Goal: Task Accomplishment & Management: Complete application form

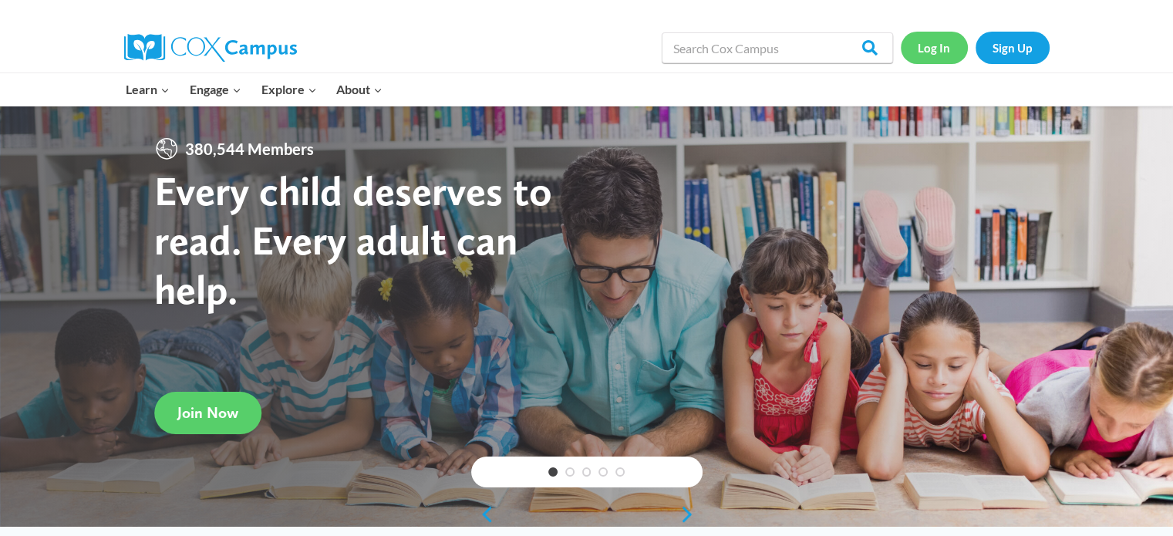
click at [933, 42] on link "Log In" at bounding box center [934, 48] width 67 height 32
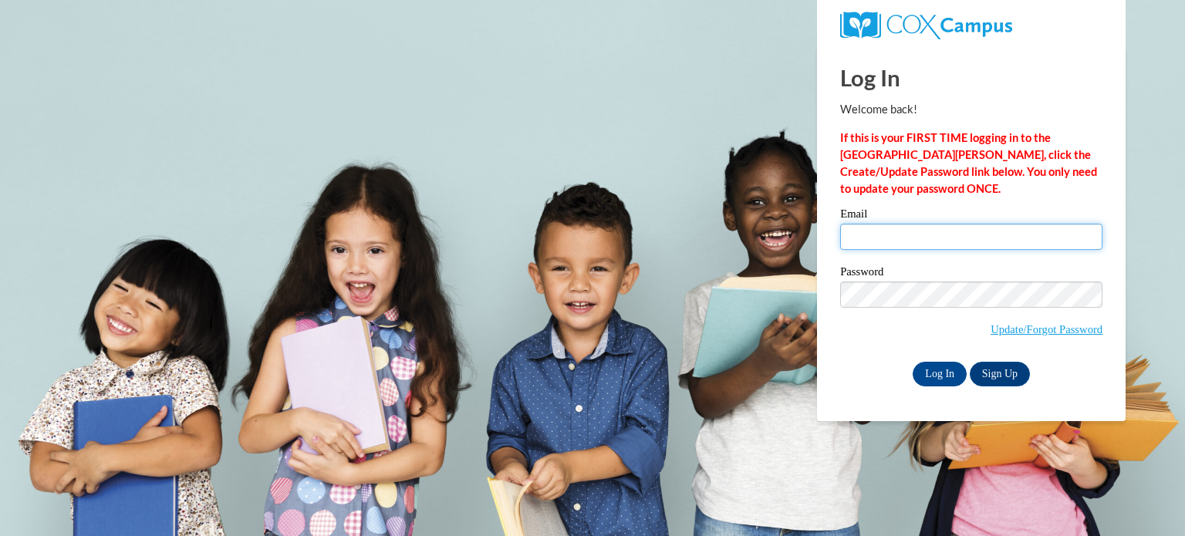
click at [874, 229] on input "Email" at bounding box center [971, 237] width 262 height 26
type input "[EMAIL_ADDRESS][DOMAIN_NAME]"
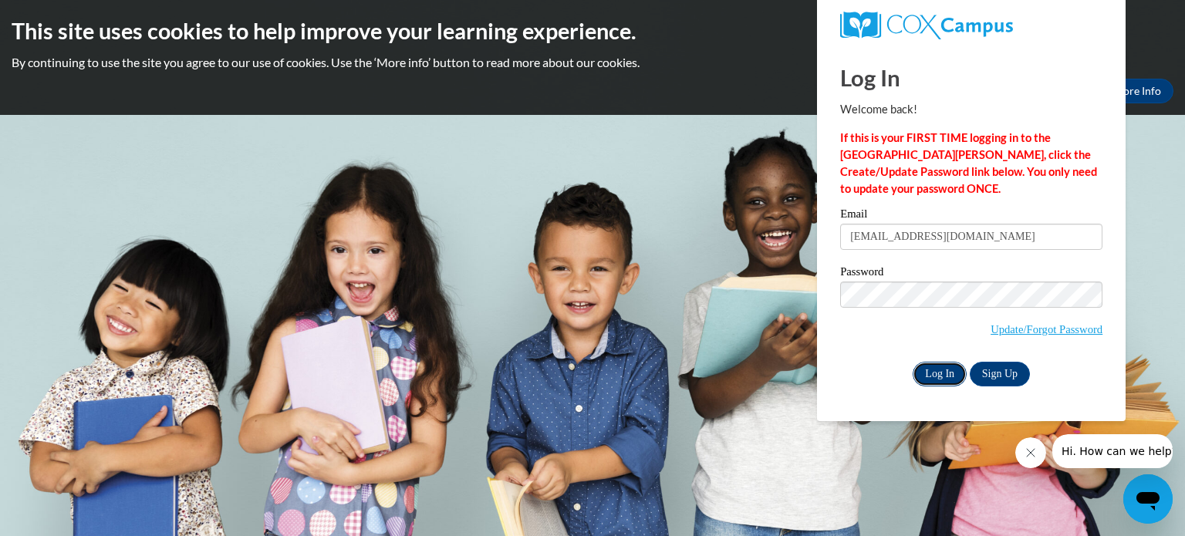
click at [946, 366] on input "Log In" at bounding box center [939, 374] width 54 height 25
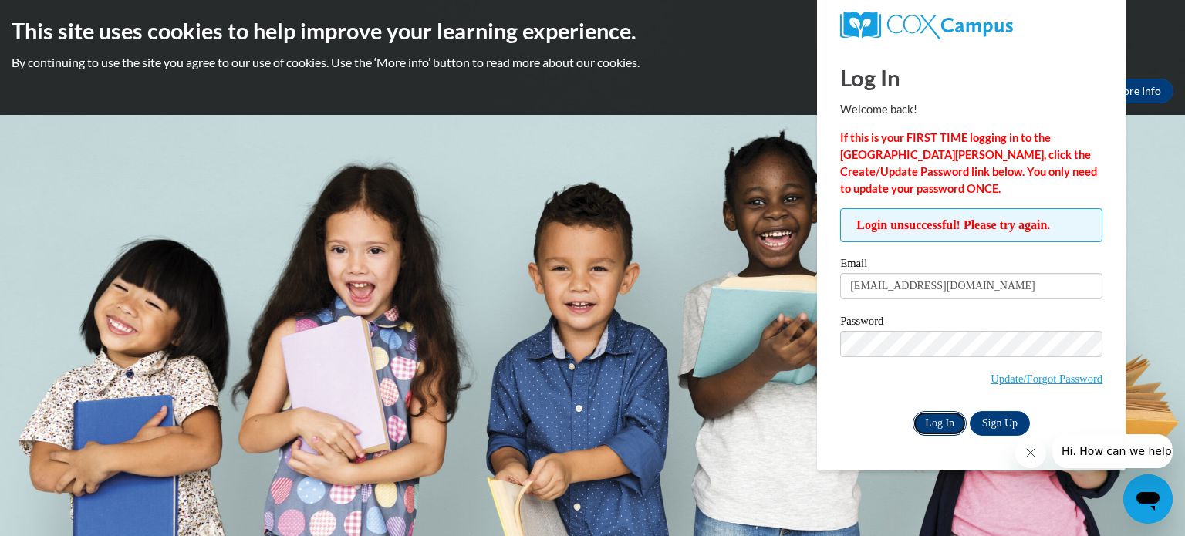
click at [929, 422] on input "Log In" at bounding box center [939, 423] width 54 height 25
click at [1157, 267] on body "This site uses cookies to help improve your learning experience. By continuing …" at bounding box center [592, 268] width 1185 height 536
click at [939, 416] on input "Log In" at bounding box center [939, 423] width 54 height 25
click at [1006, 379] on link "Update/Forgot Password" at bounding box center [1046, 379] width 112 height 12
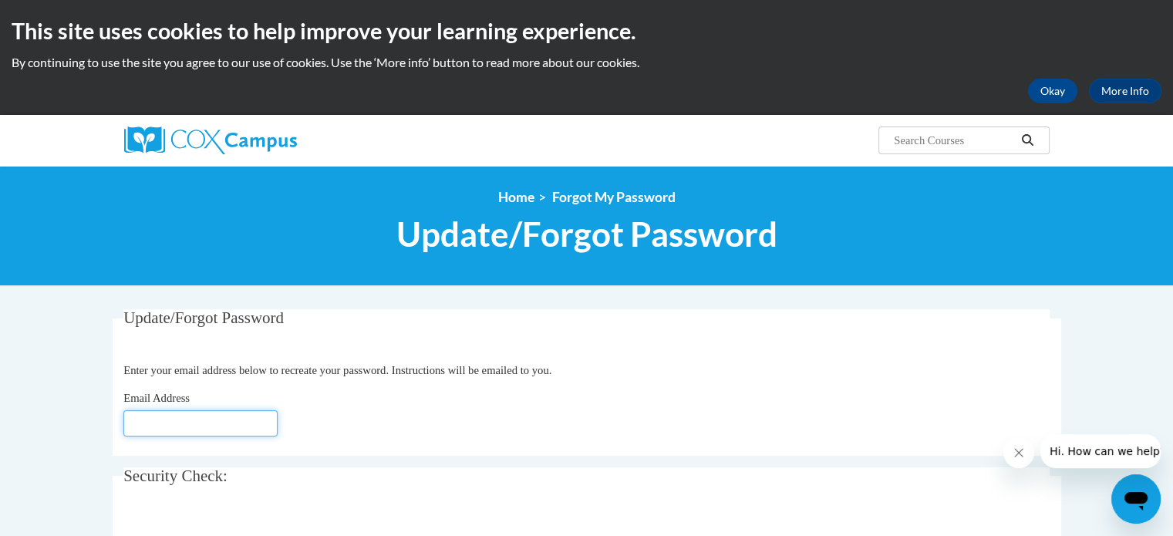
click at [219, 423] on input "Email Address" at bounding box center [200, 423] width 154 height 26
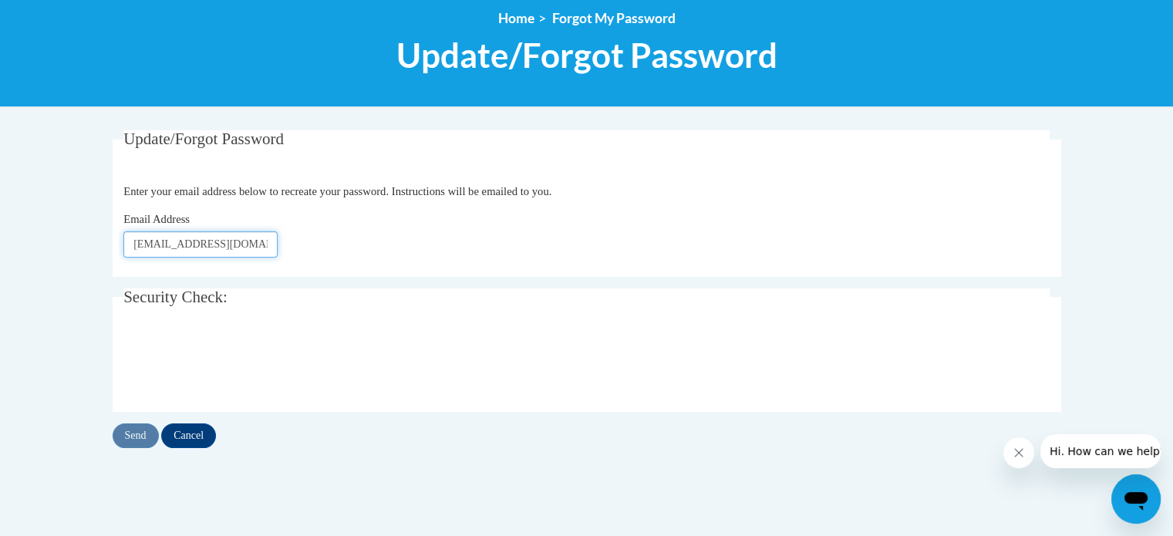
scroll to position [176, 0]
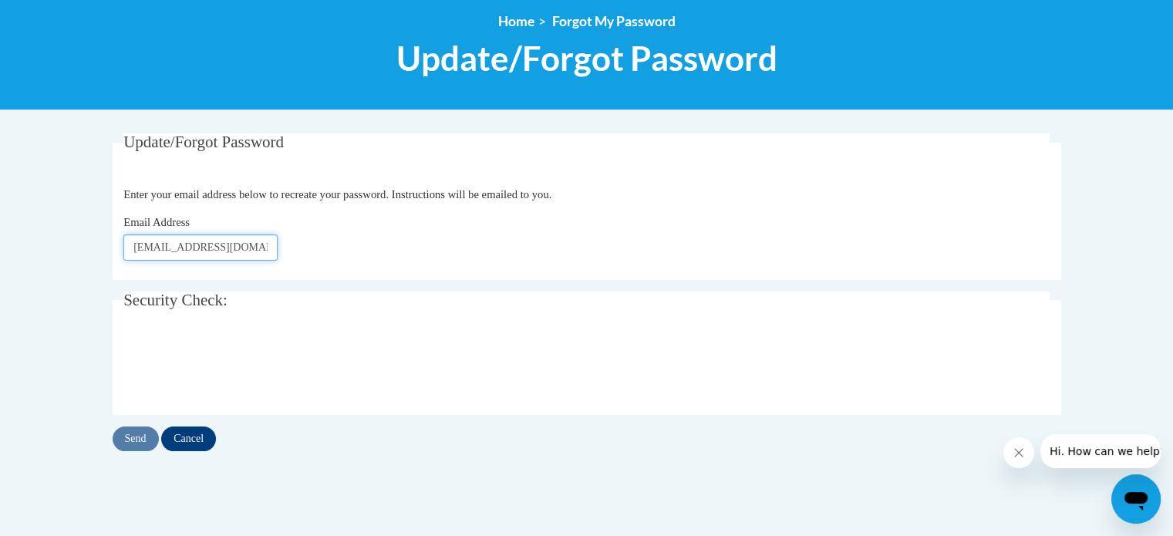
type input "gwebb@ywcanwo.org"
click at [137, 437] on input "Send" at bounding box center [136, 439] width 46 height 25
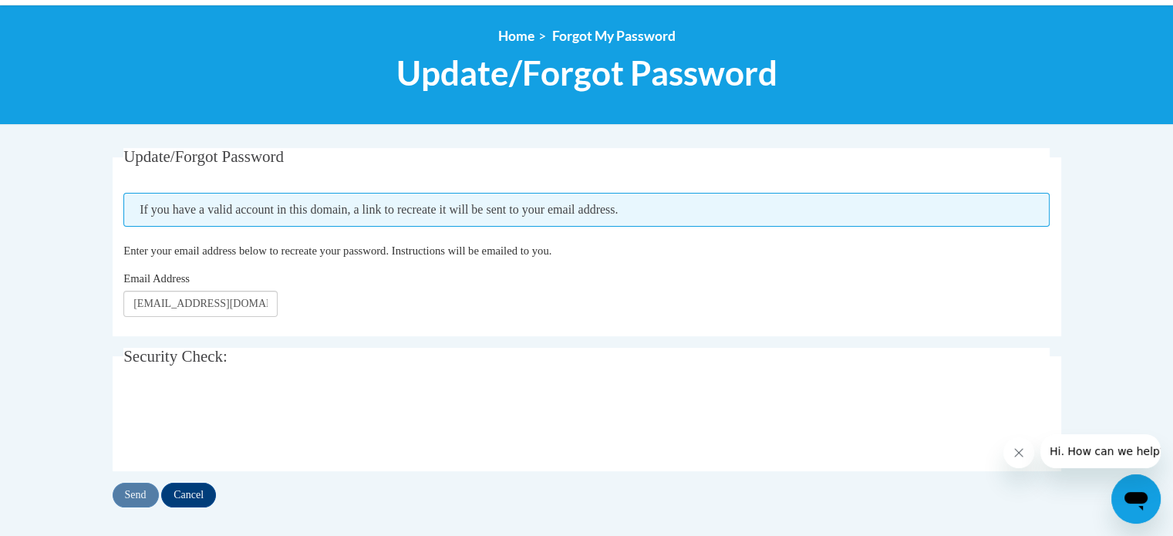
scroll to position [184, 0]
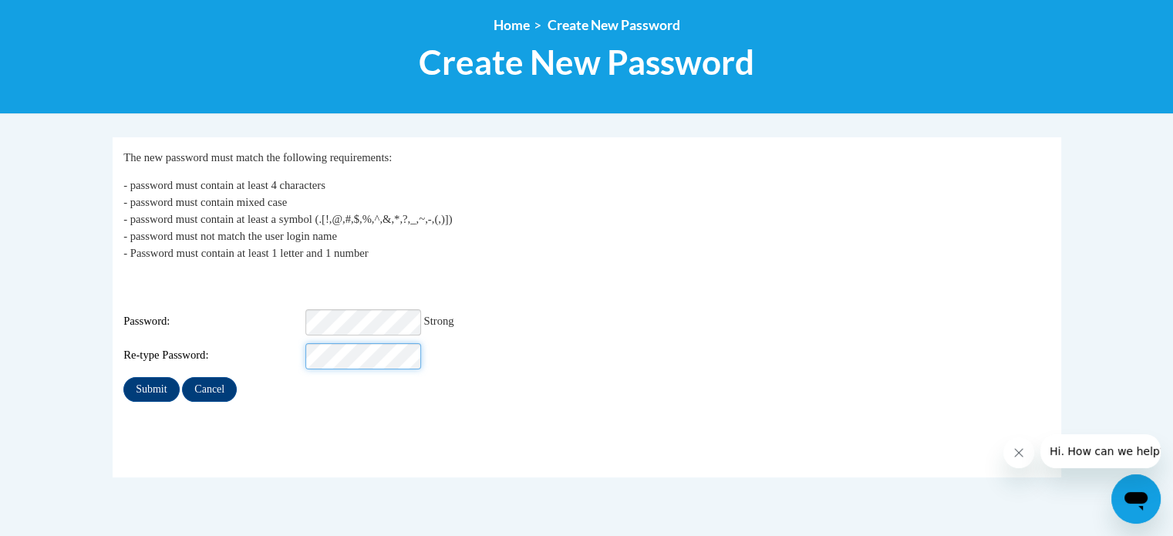
scroll to position [194, 0]
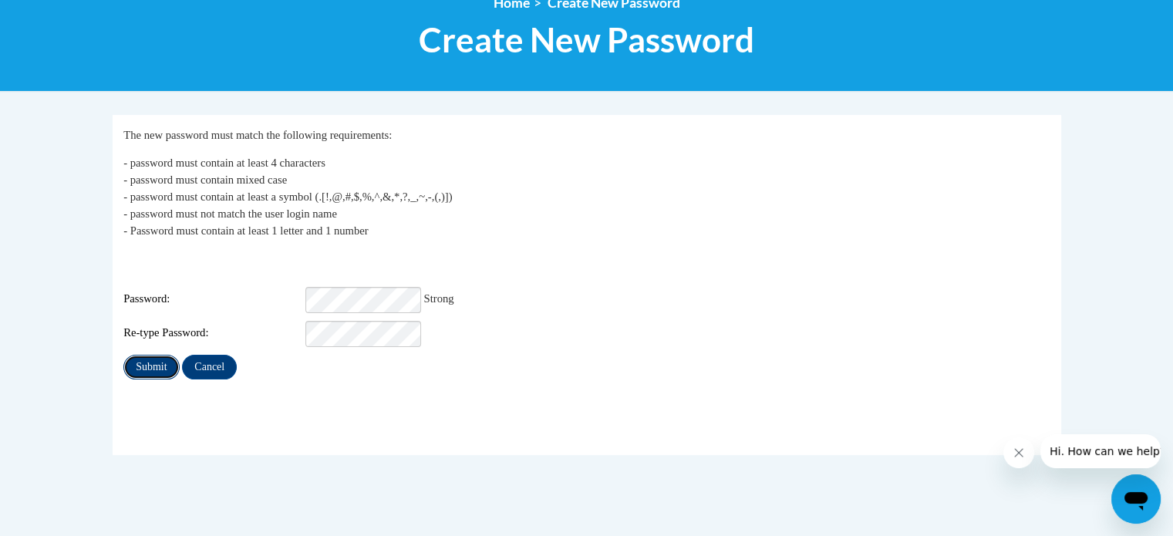
click at [160, 355] on input "Submit" at bounding box center [151, 367] width 56 height 25
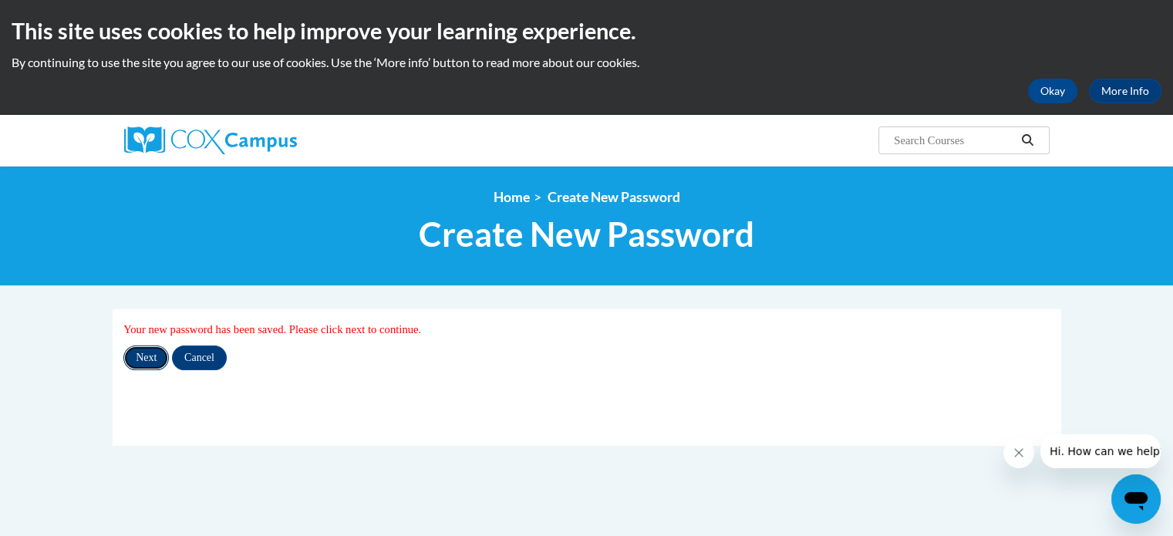
click at [160, 354] on input "Next" at bounding box center [146, 358] width 46 height 25
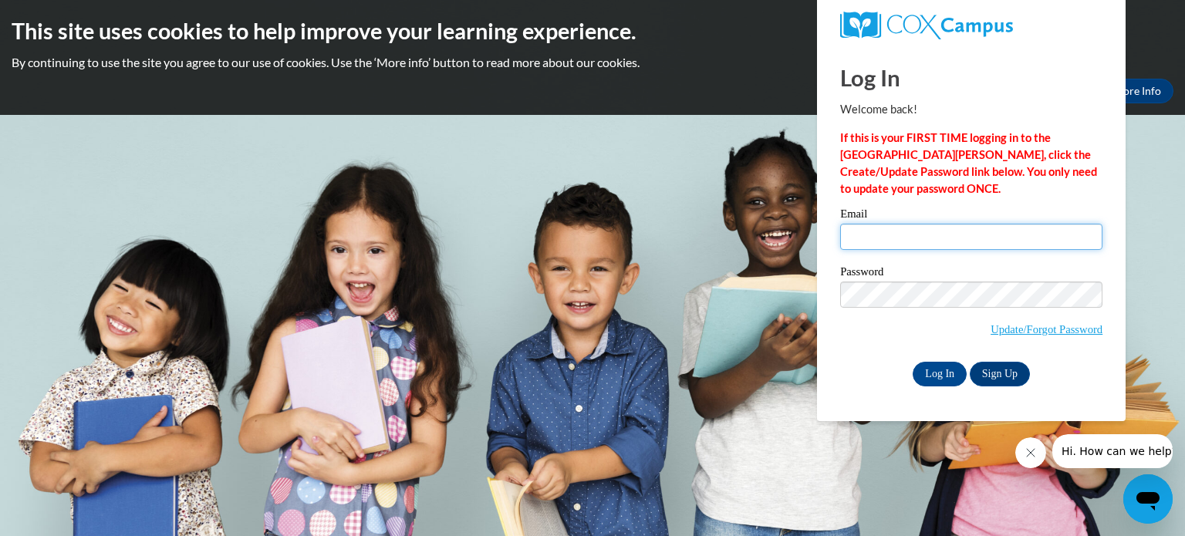
type input "gwebb@ywcanwo.org"
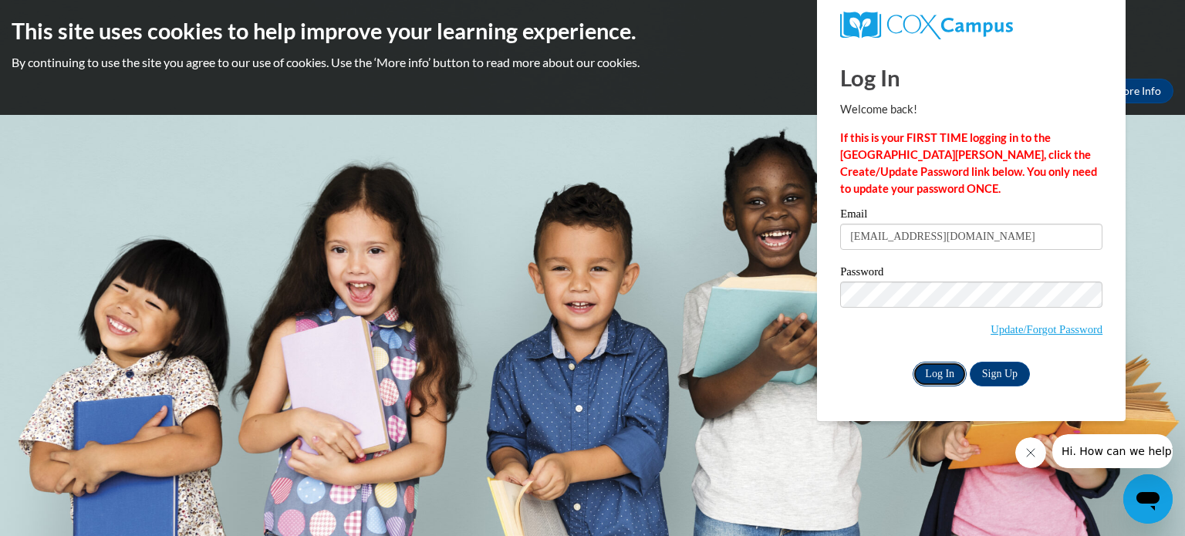
click at [952, 373] on input "Log In" at bounding box center [939, 374] width 54 height 25
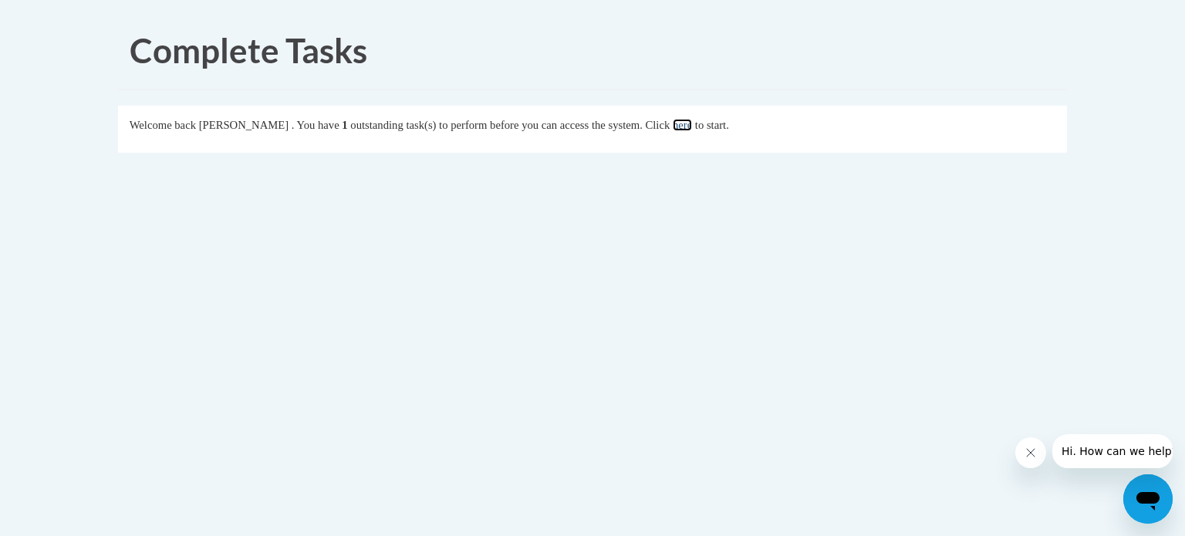
click at [692, 125] on link "here" at bounding box center [682, 125] width 19 height 12
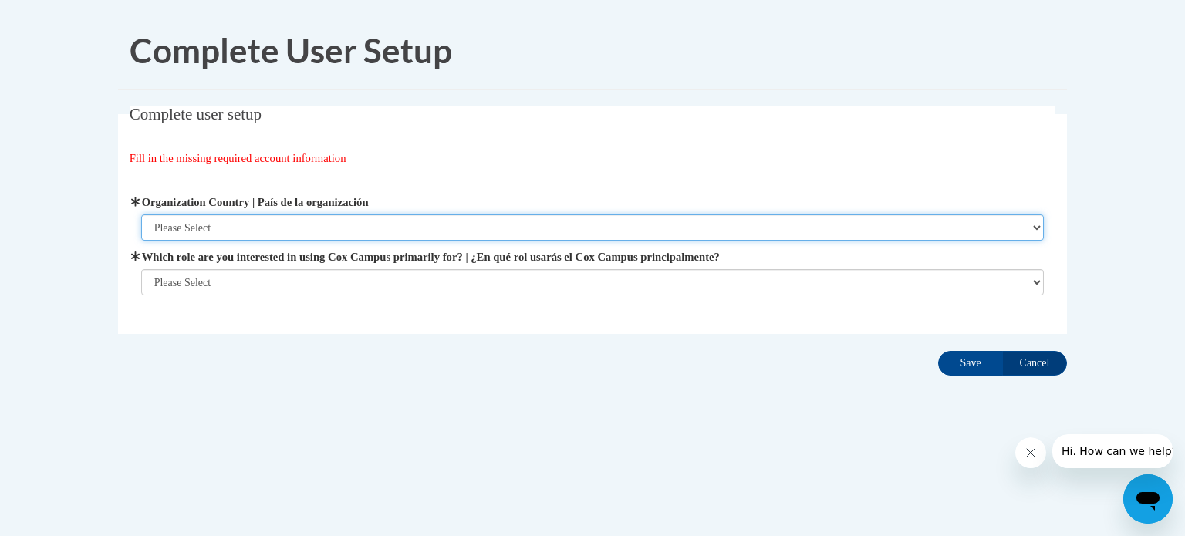
click at [1035, 225] on select "Please Select United States | Estados Unidos Outside of the United States | Fue…" at bounding box center [592, 227] width 903 height 26
select select "ad49bcad-a171-4b2e-b99c-48b446064914"
click at [141, 214] on select "Please Select United States | Estados Unidos Outside of the United States | Fue…" at bounding box center [592, 227] width 903 height 26
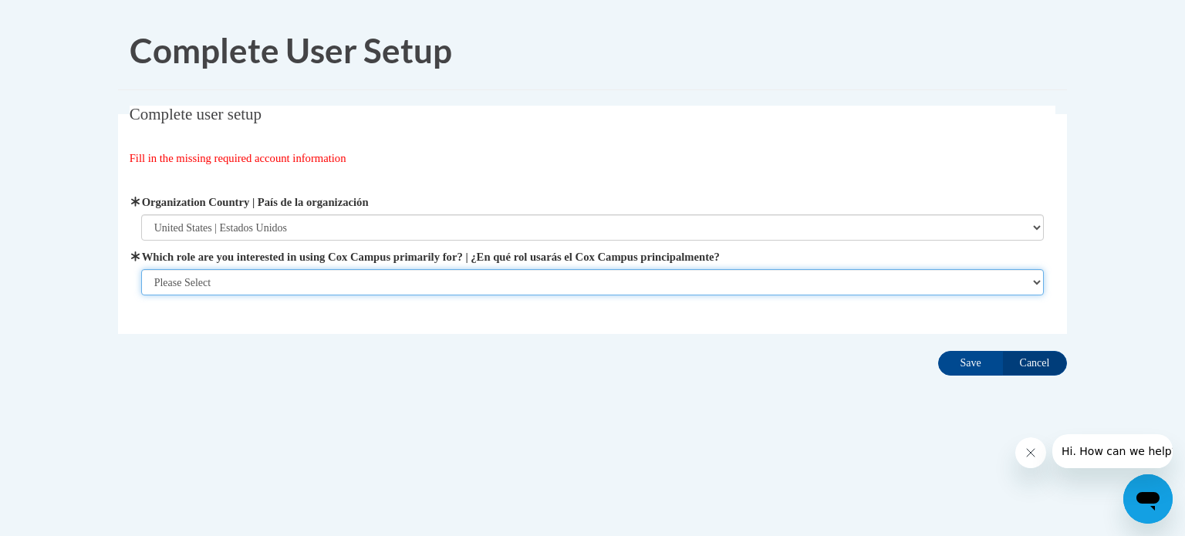
click at [981, 280] on select "Please Select College/University | Colegio/Universidad Community/Nonprofit Part…" at bounding box center [592, 282] width 903 height 26
select select "49058d88-fc43-4af8-93ac-fa8ced758464"
click at [141, 295] on select "Please Select College/University | Colegio/Universidad Community/Nonprofit Part…" at bounding box center [592, 282] width 903 height 26
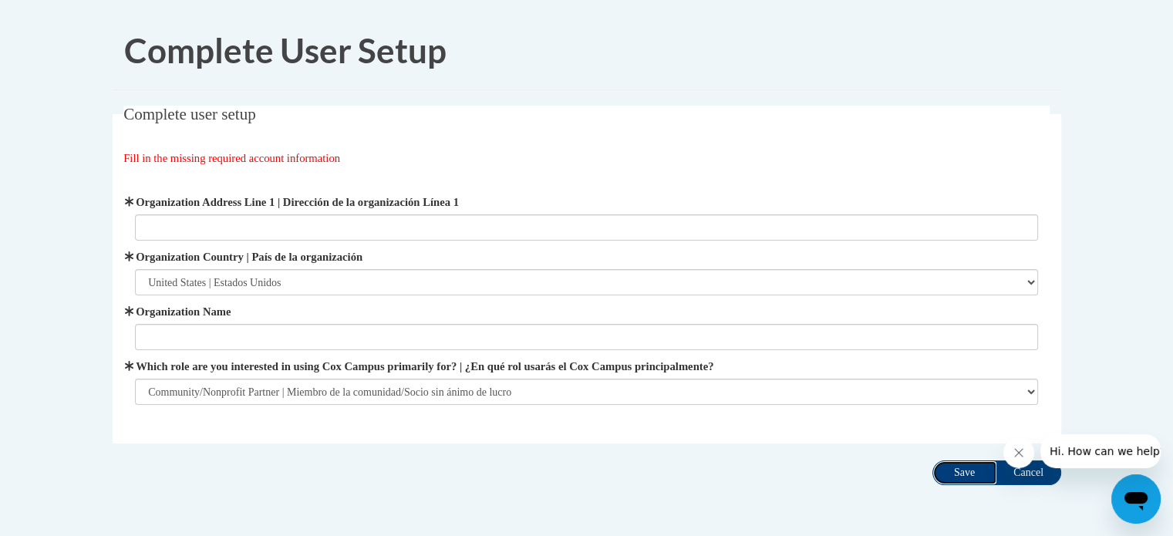
click at [959, 475] on input "Save" at bounding box center [964, 472] width 65 height 25
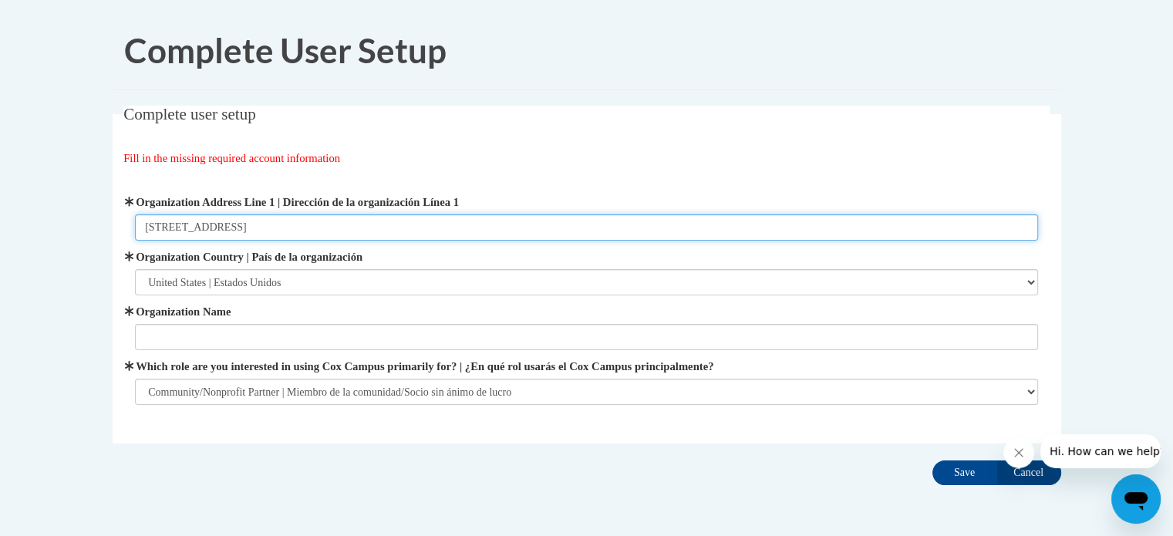
type input "1018 Jefferson Ave."
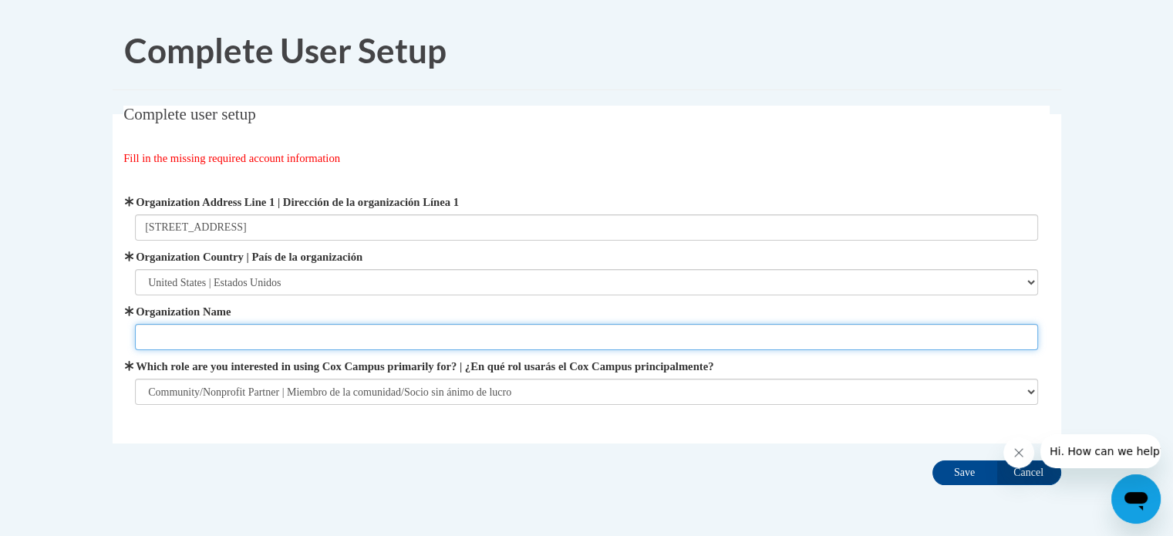
click at [308, 335] on input "Organization Name" at bounding box center [586, 337] width 903 height 26
type input "YWCA of Northwest OH"
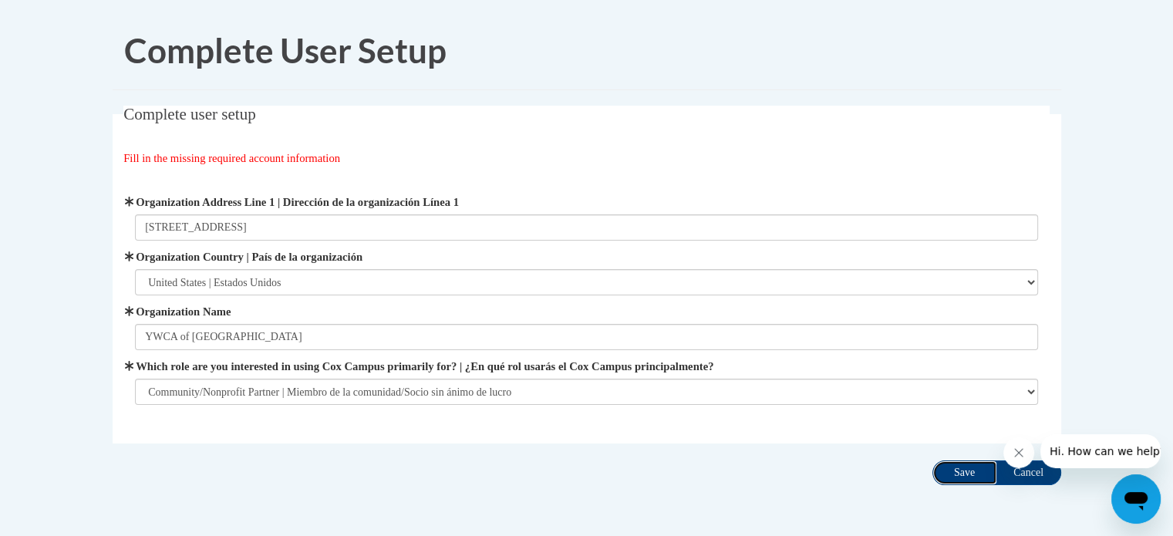
click at [973, 470] on input "Save" at bounding box center [964, 472] width 65 height 25
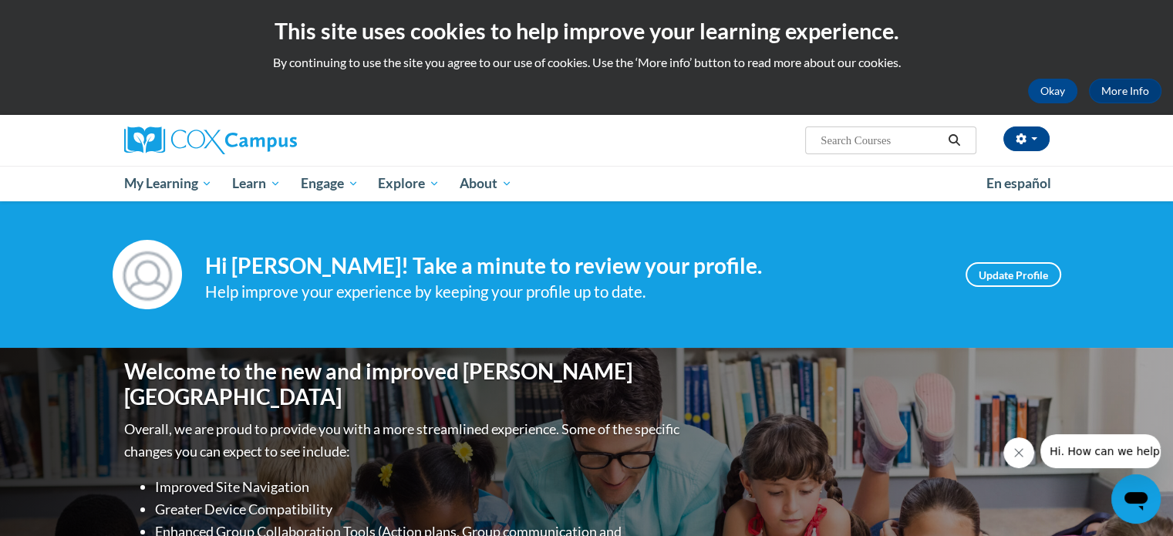
click at [855, 139] on input "Search..." at bounding box center [880, 140] width 123 height 19
type input "behaviors"
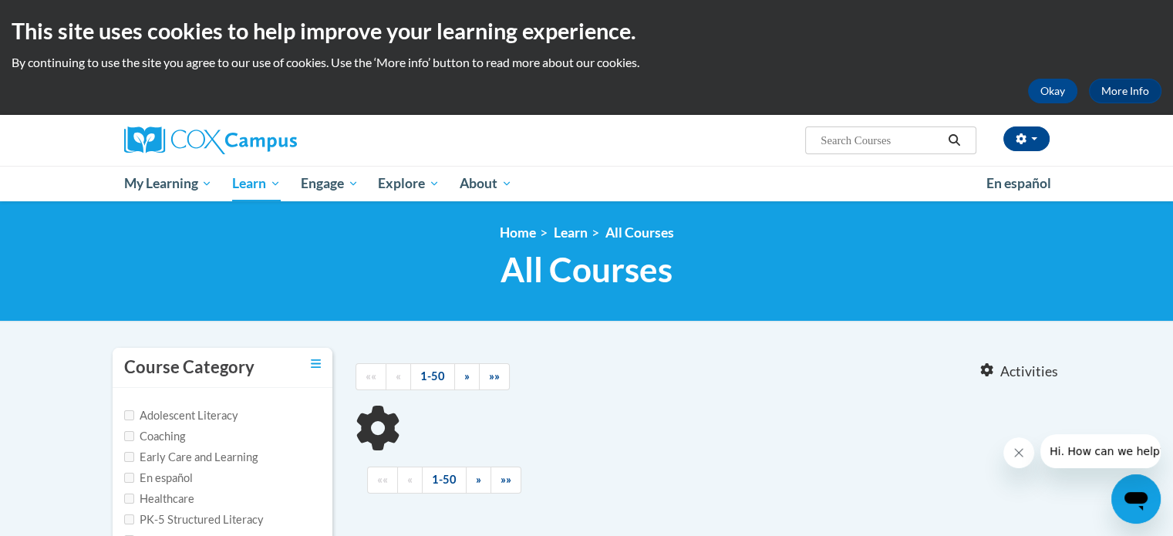
type input "behaviors"
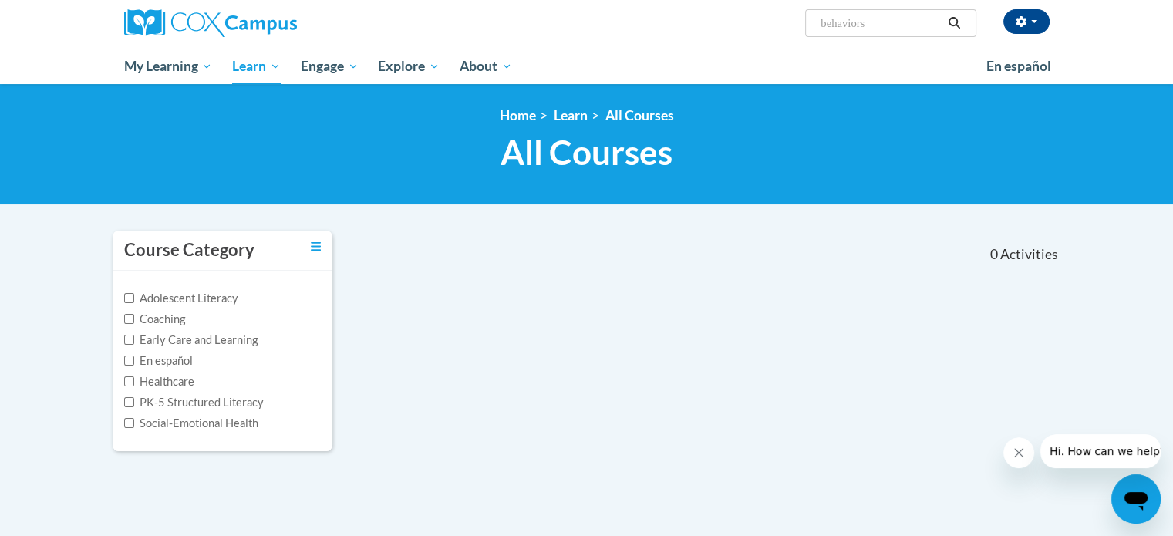
scroll to position [118, 0]
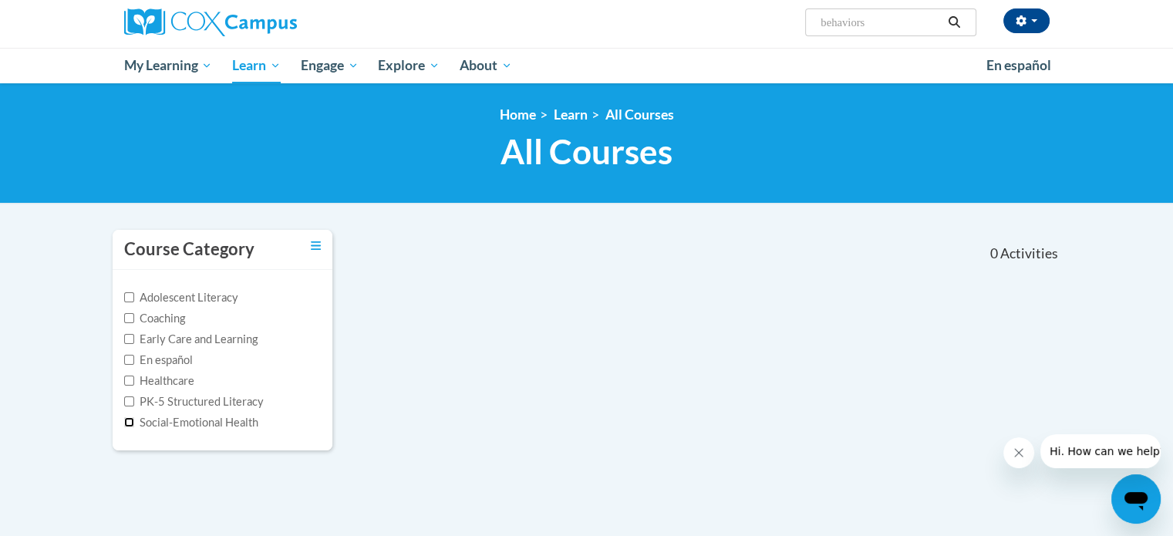
click at [127, 417] on input "Social-Emotional Health" at bounding box center [129, 422] width 10 height 10
checkbox input "true"
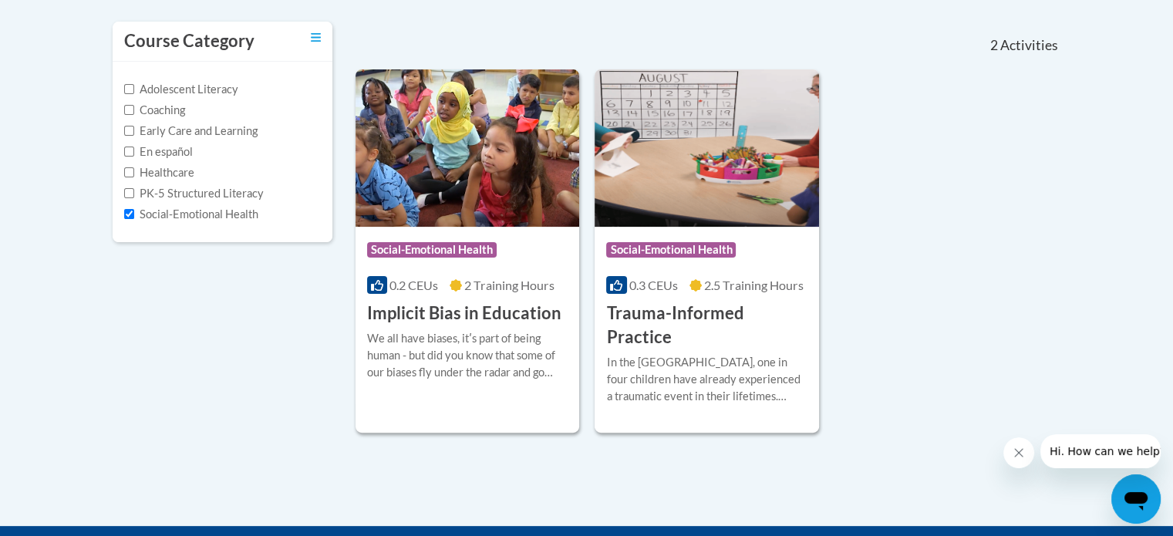
scroll to position [330, 0]
